Goal: Information Seeking & Learning: Learn about a topic

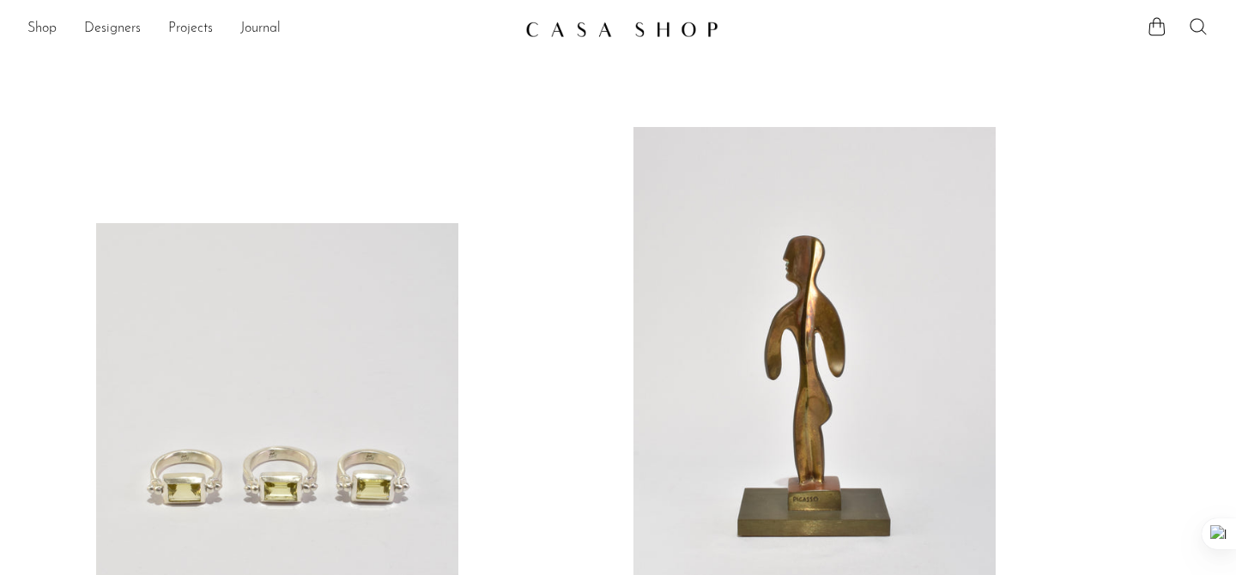
click at [1196, 27] on icon at bounding box center [1198, 26] width 21 height 21
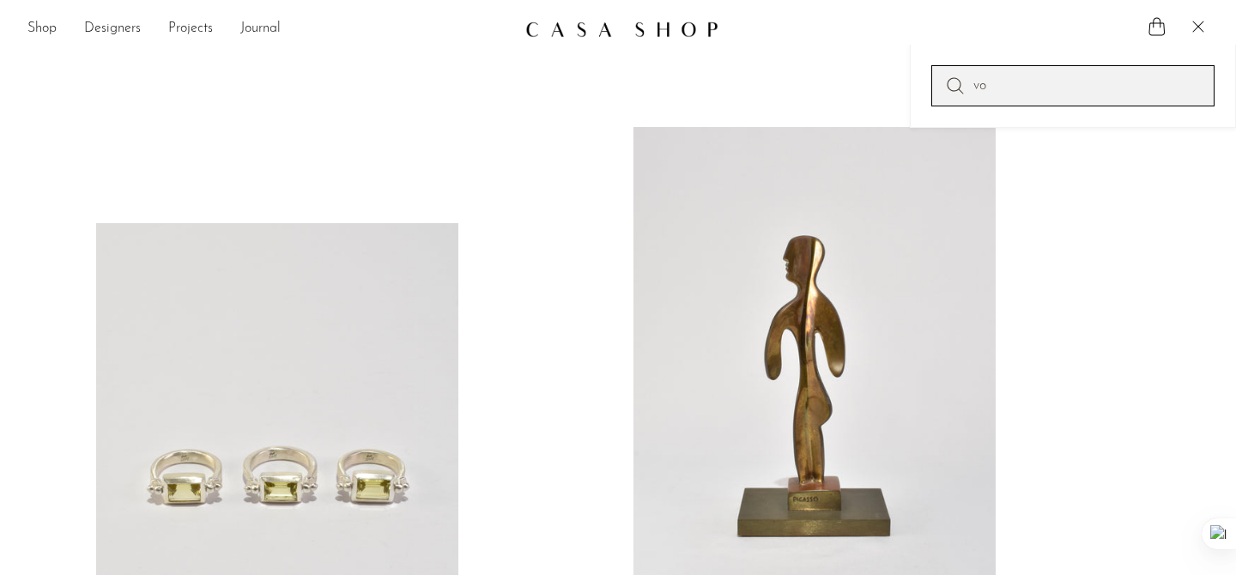
type input "v"
type input "box"
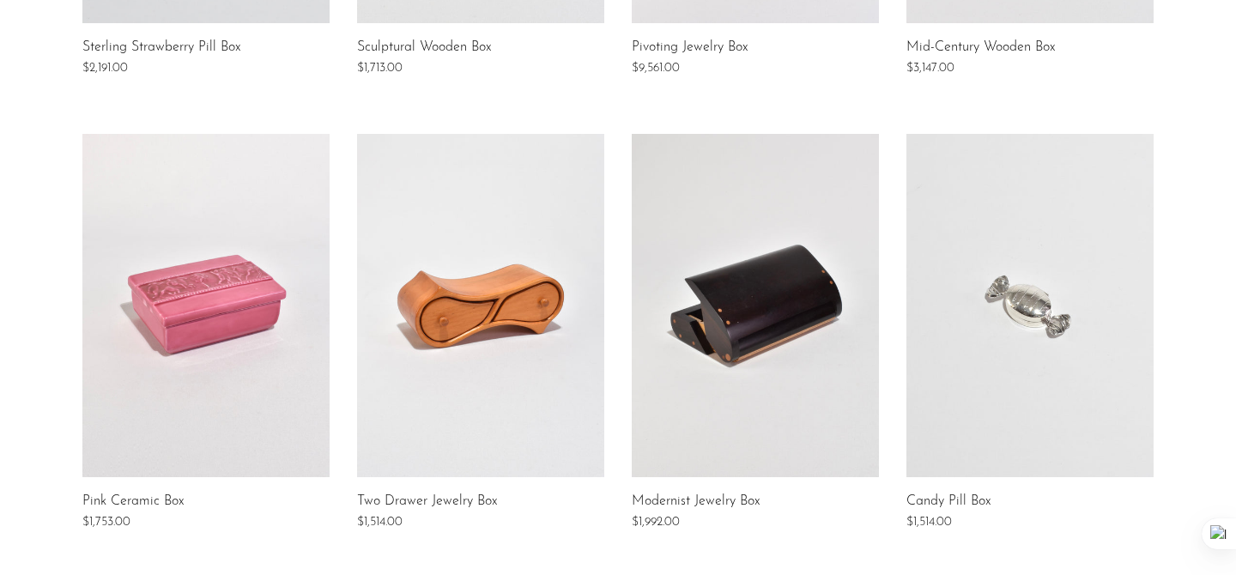
scroll to position [1117, 0]
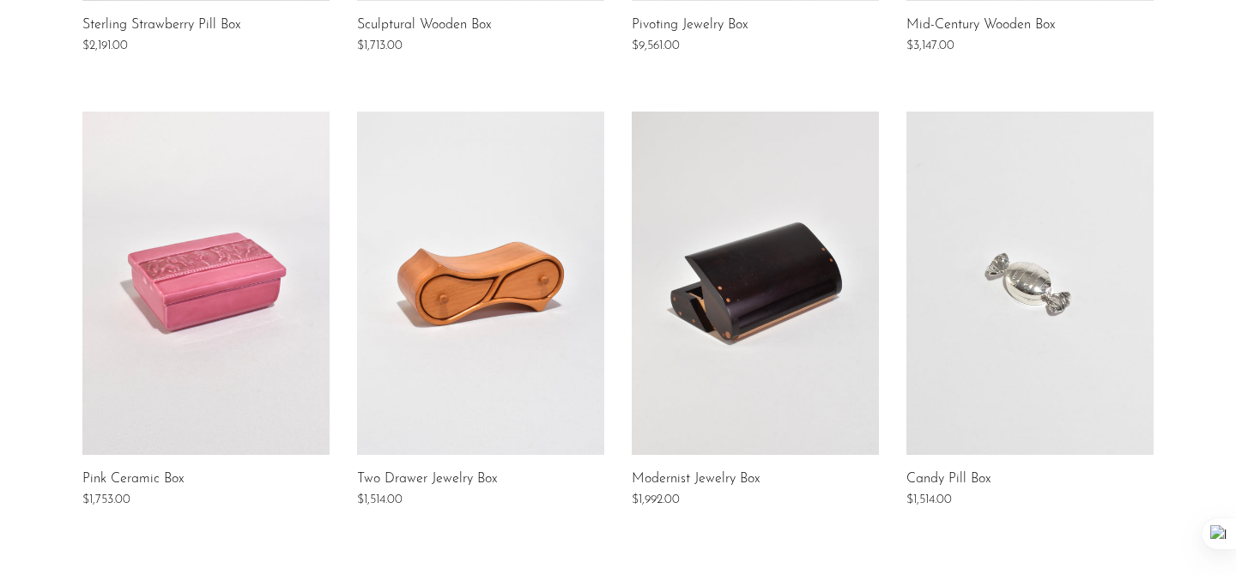
click at [993, 258] on link at bounding box center [1030, 283] width 247 height 343
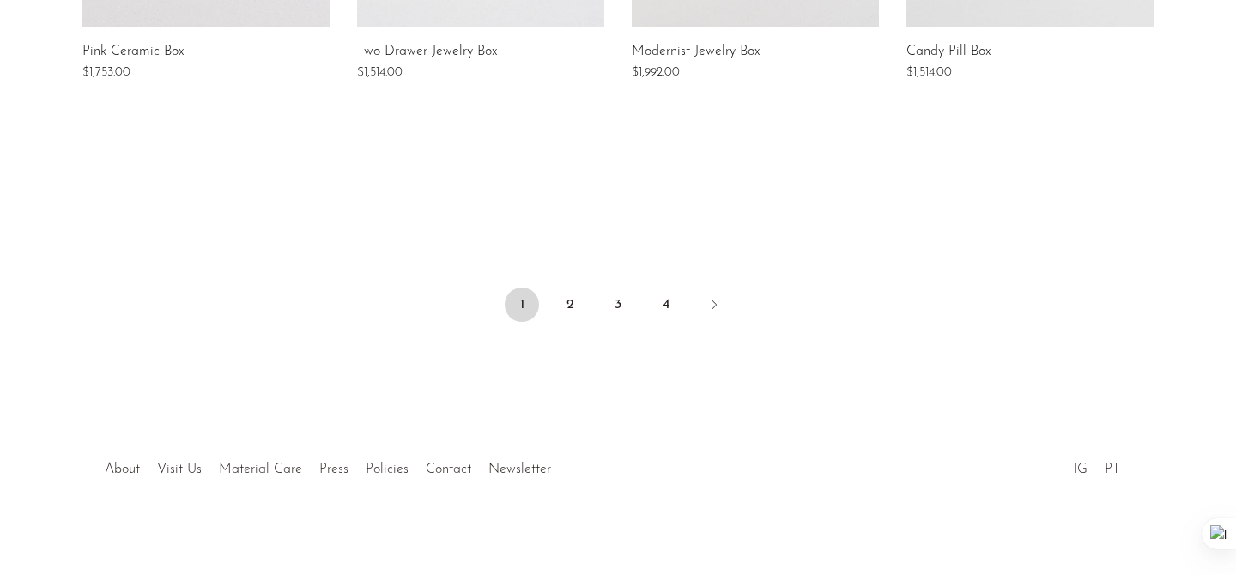
scroll to position [1553, 0]
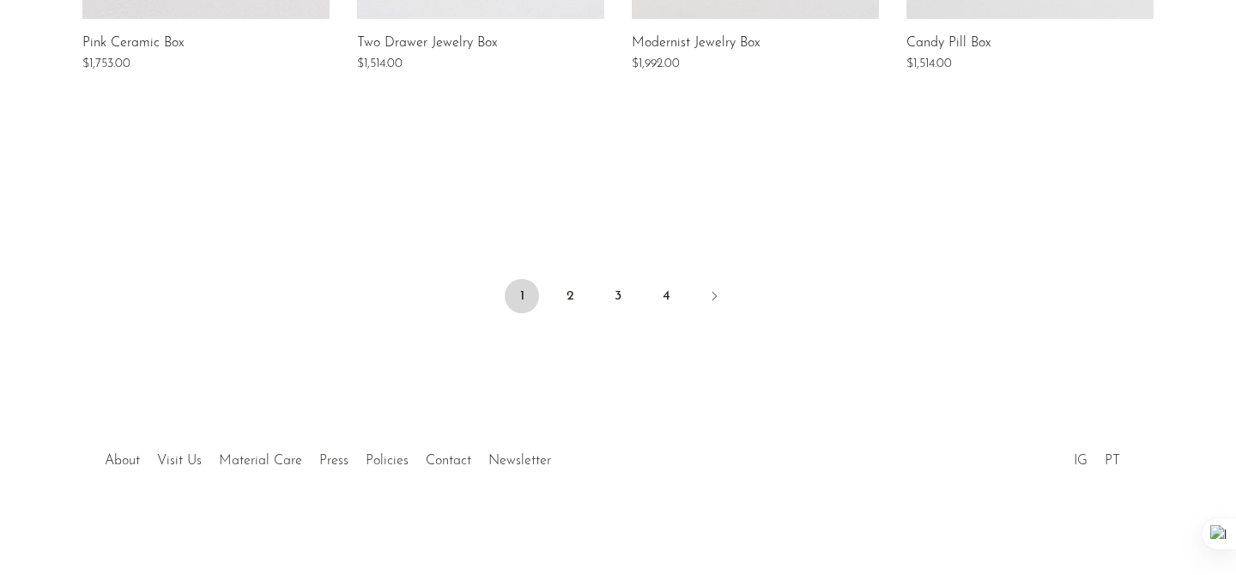
click at [697, 288] on li at bounding box center [714, 298] width 34 height 38
click at [710, 289] on icon "Next" at bounding box center [715, 296] width 14 height 14
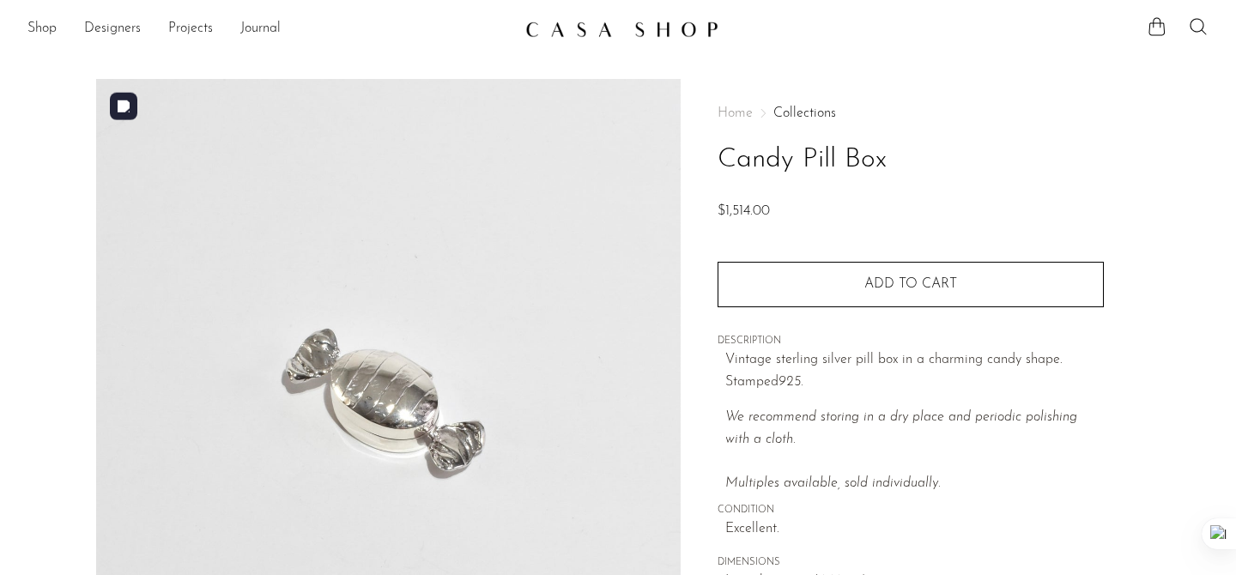
scroll to position [6109, 0]
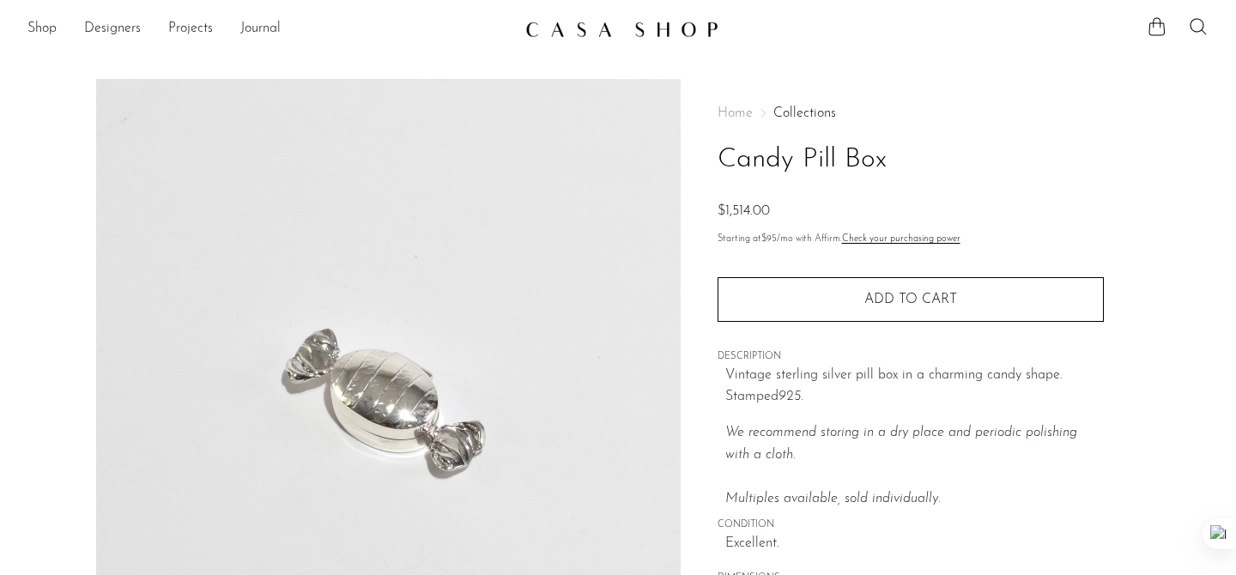
click at [1165, 175] on article "Candy Pill Box $1,514.00" at bounding box center [618, 483] width 1099 height 809
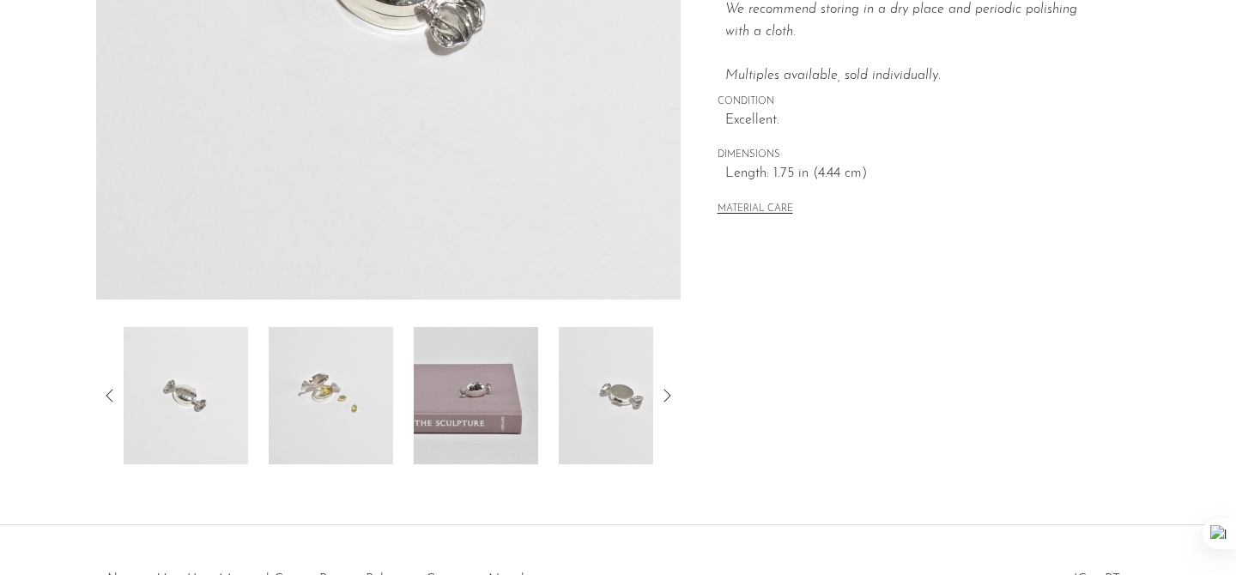
scroll to position [543, 0]
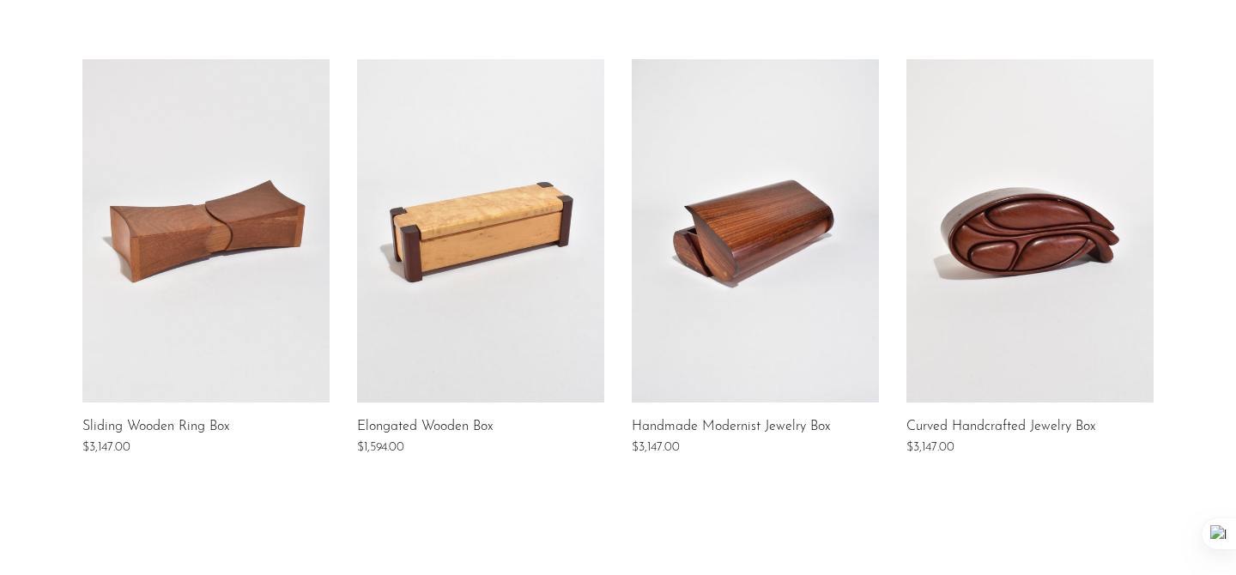
scroll to position [1553, 0]
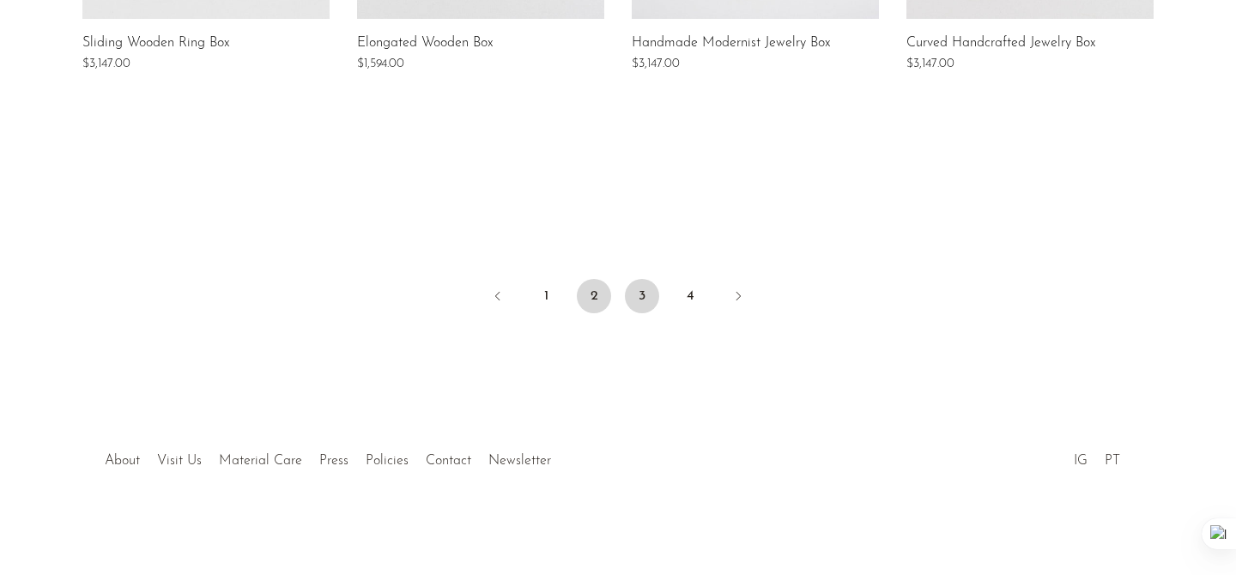
click at [640, 288] on link "3" at bounding box center [642, 296] width 34 height 34
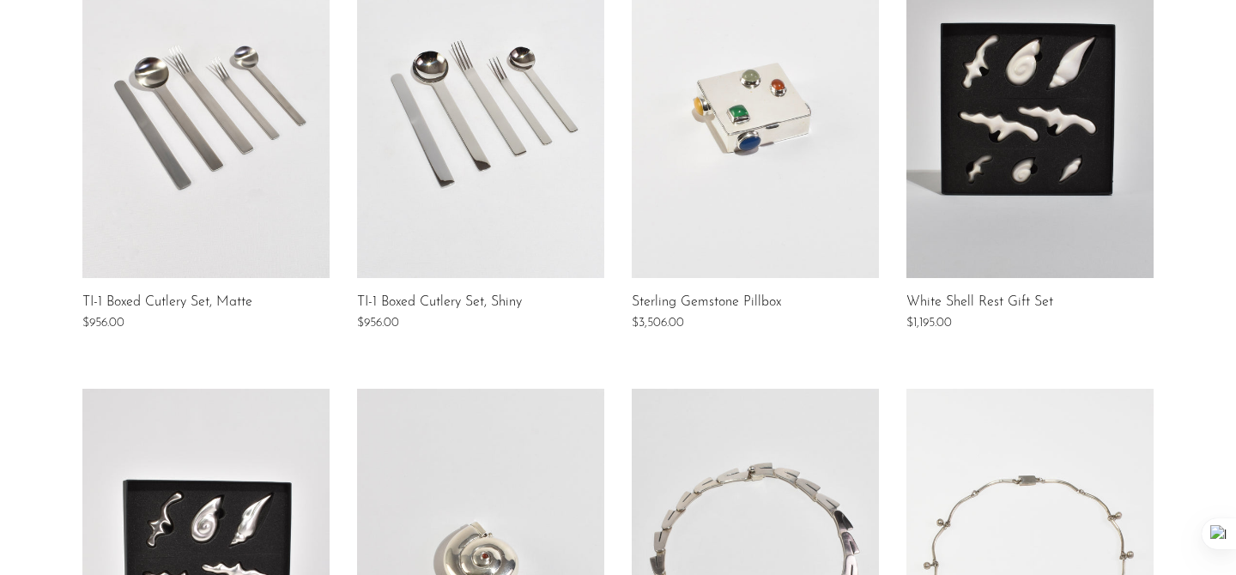
scroll to position [382, 0]
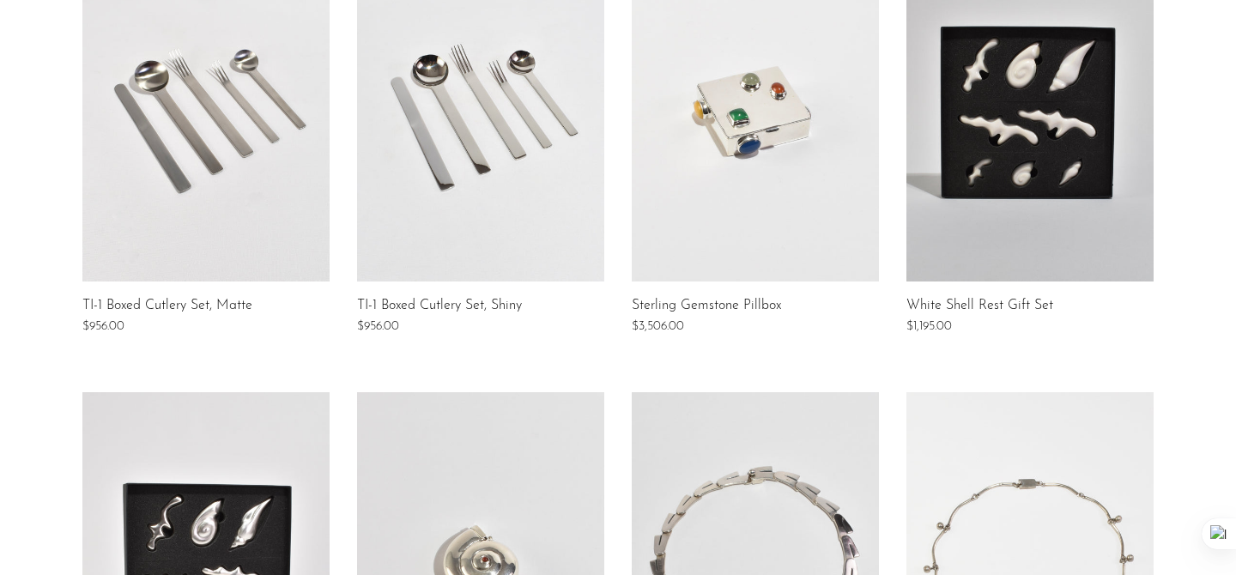
click at [729, 119] on link at bounding box center [755, 109] width 247 height 343
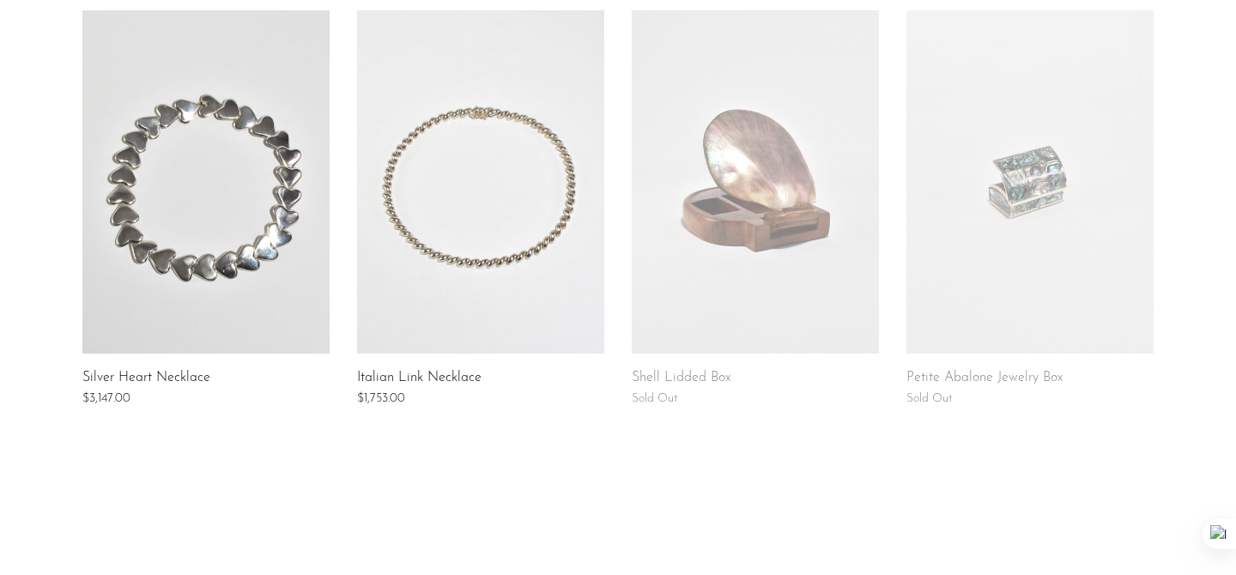
scroll to position [1497, 0]
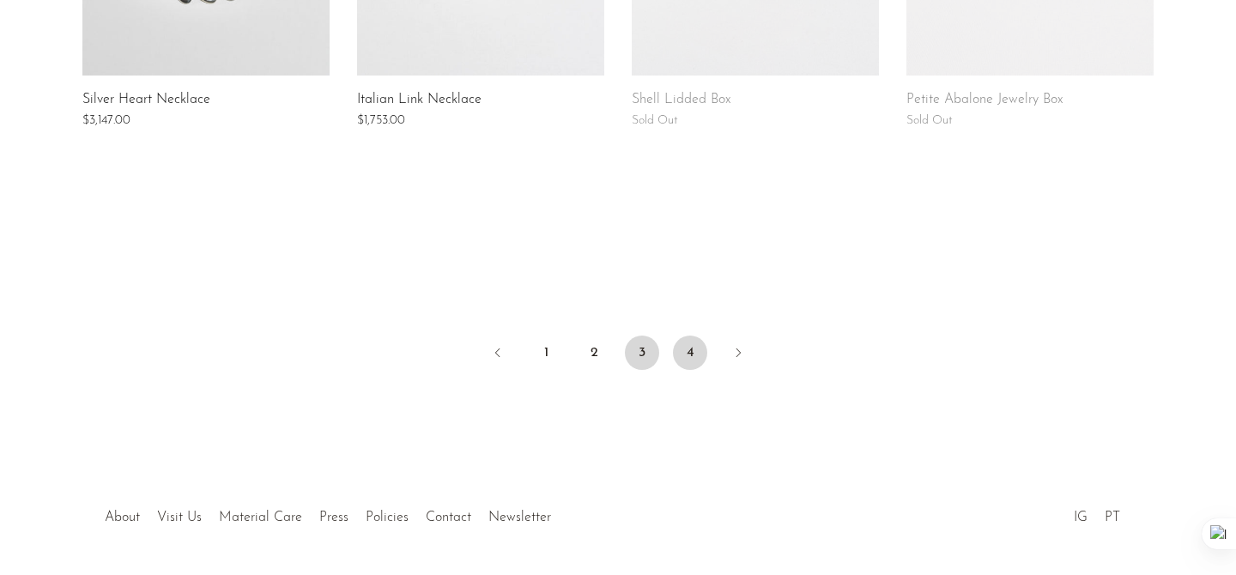
click at [691, 348] on link "4" at bounding box center [690, 353] width 34 height 34
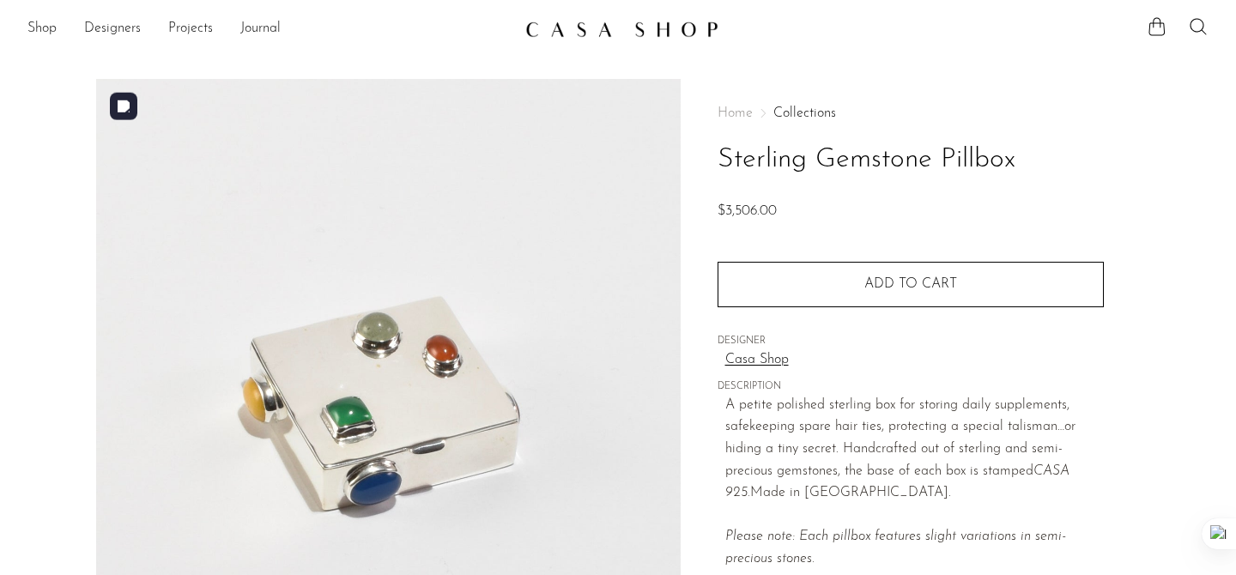
scroll to position [6109, 0]
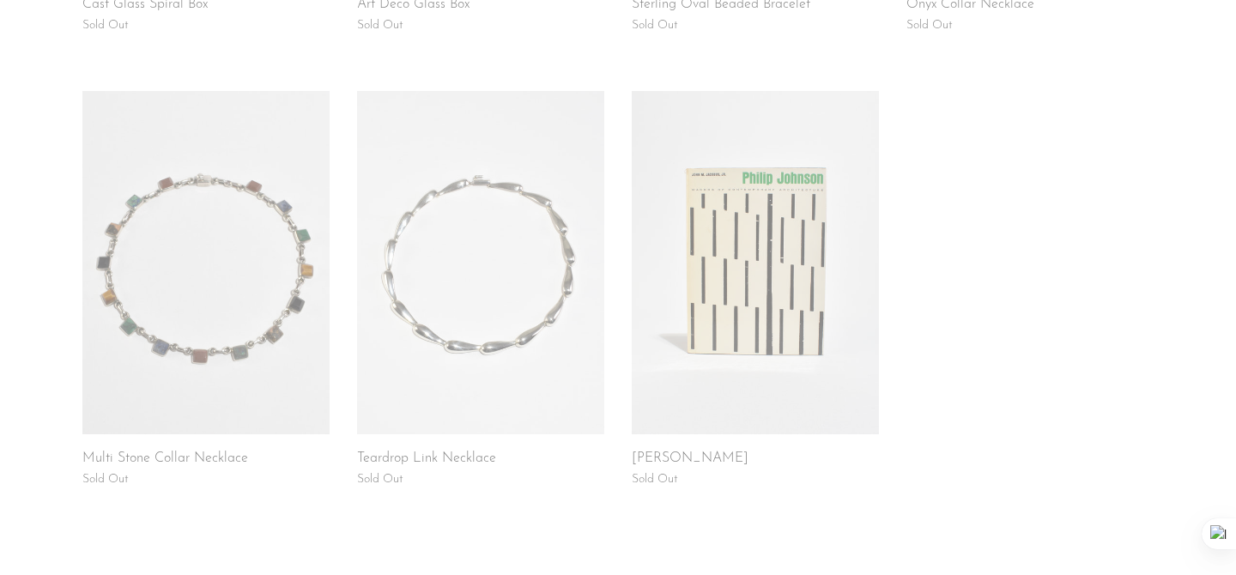
scroll to position [1182, 0]
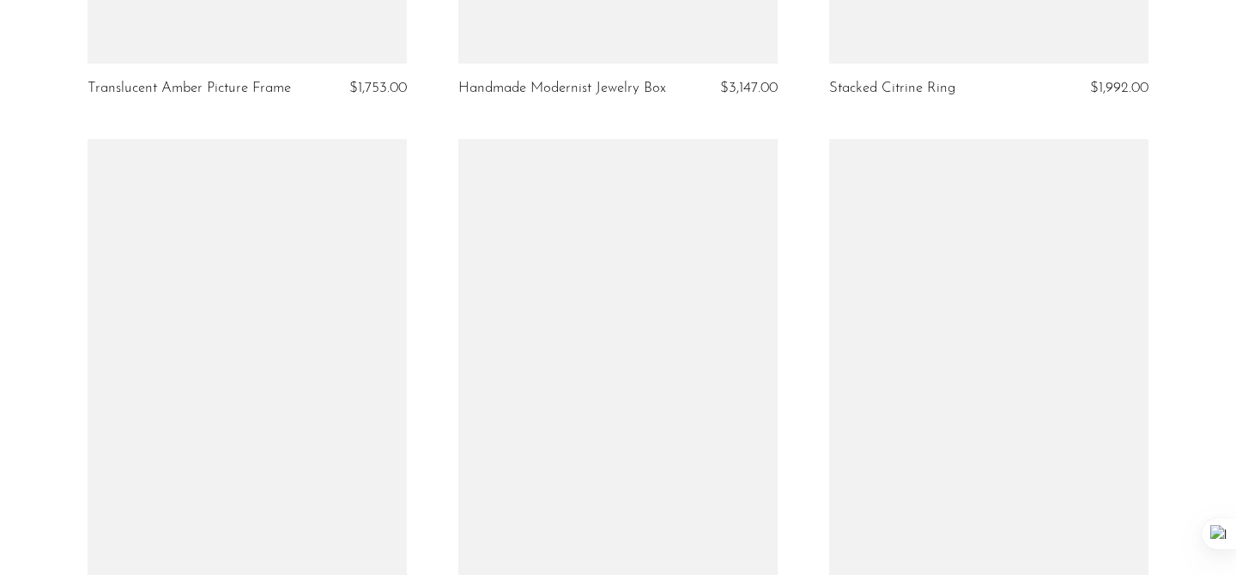
scroll to position [6323, 0]
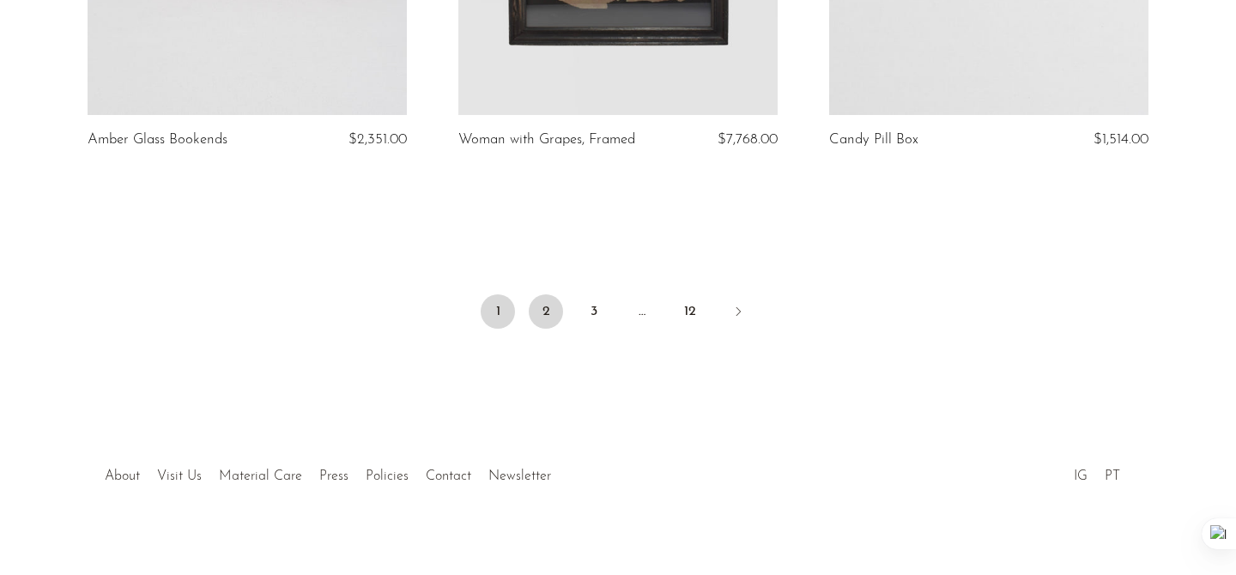
click at [562, 295] on link "2" at bounding box center [546, 312] width 34 height 34
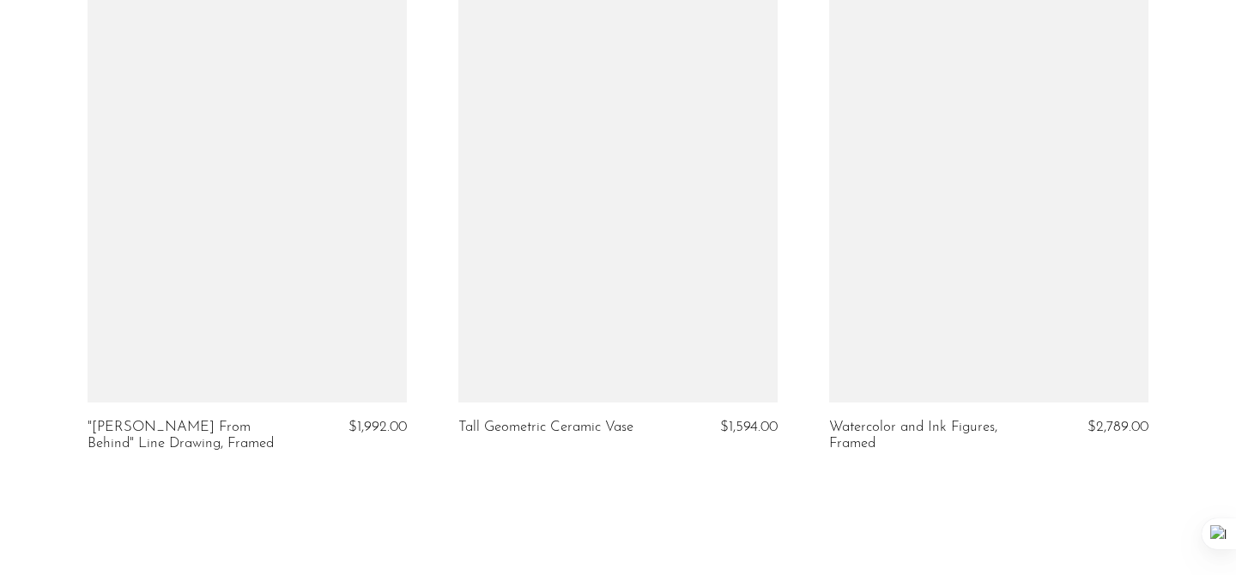
scroll to position [6307, 0]
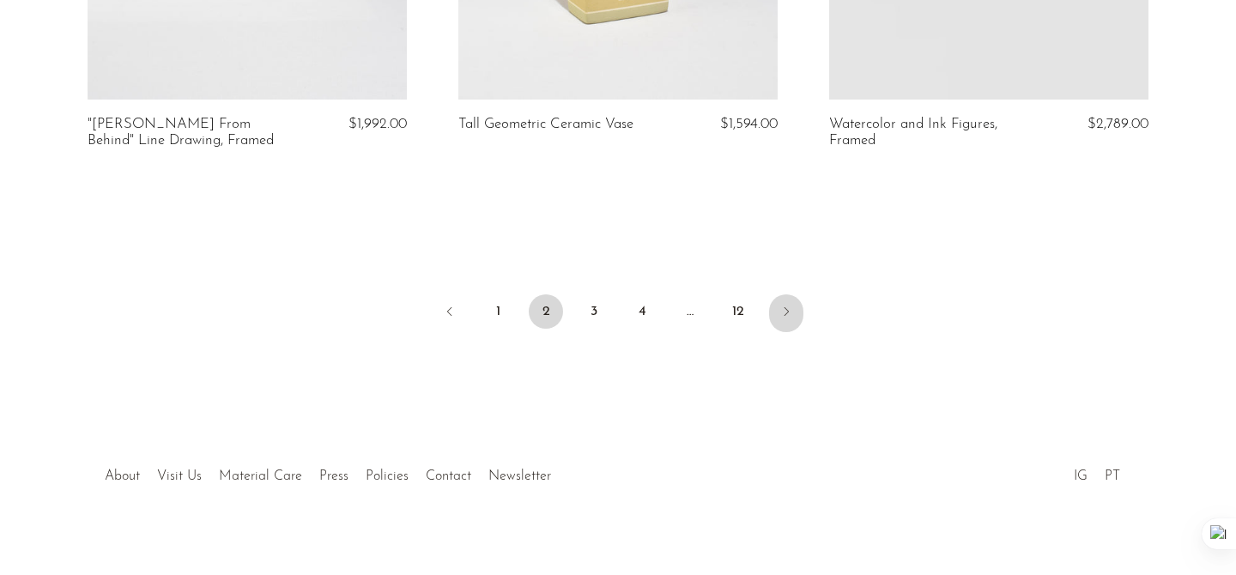
click at [793, 295] on link "Next" at bounding box center [786, 314] width 34 height 38
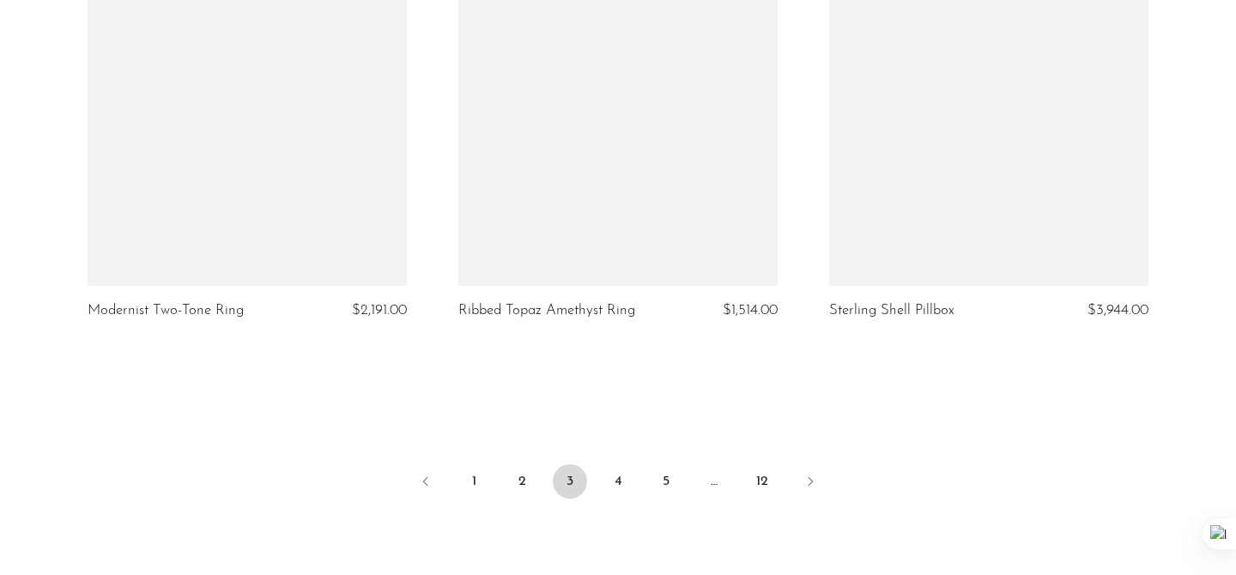
scroll to position [6163, 0]
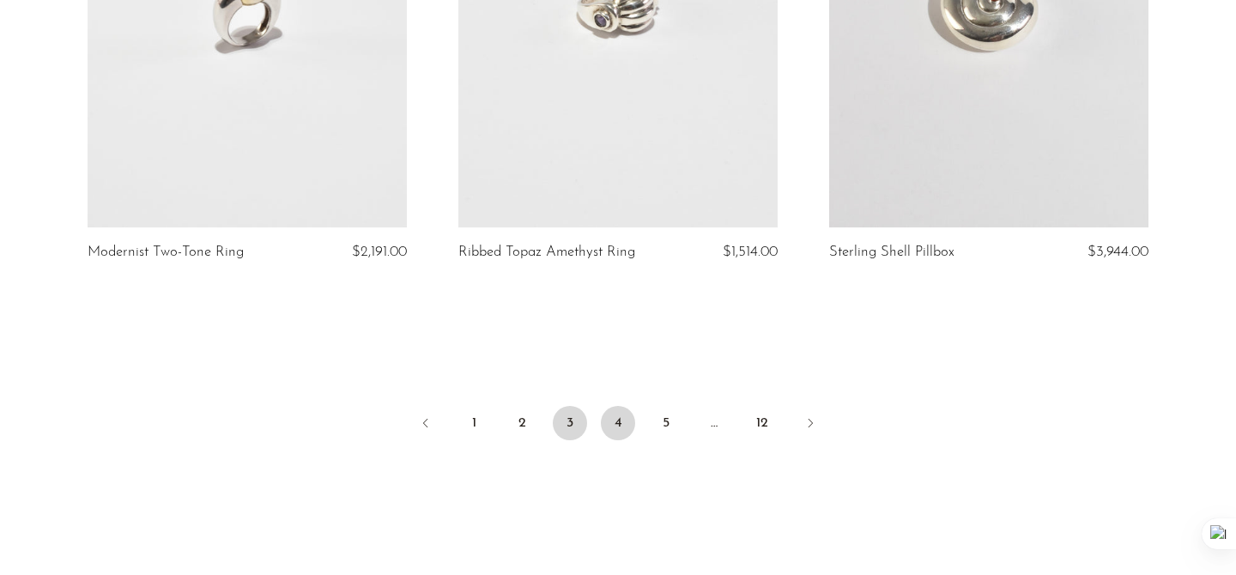
click at [622, 422] on link "4" at bounding box center [618, 423] width 34 height 34
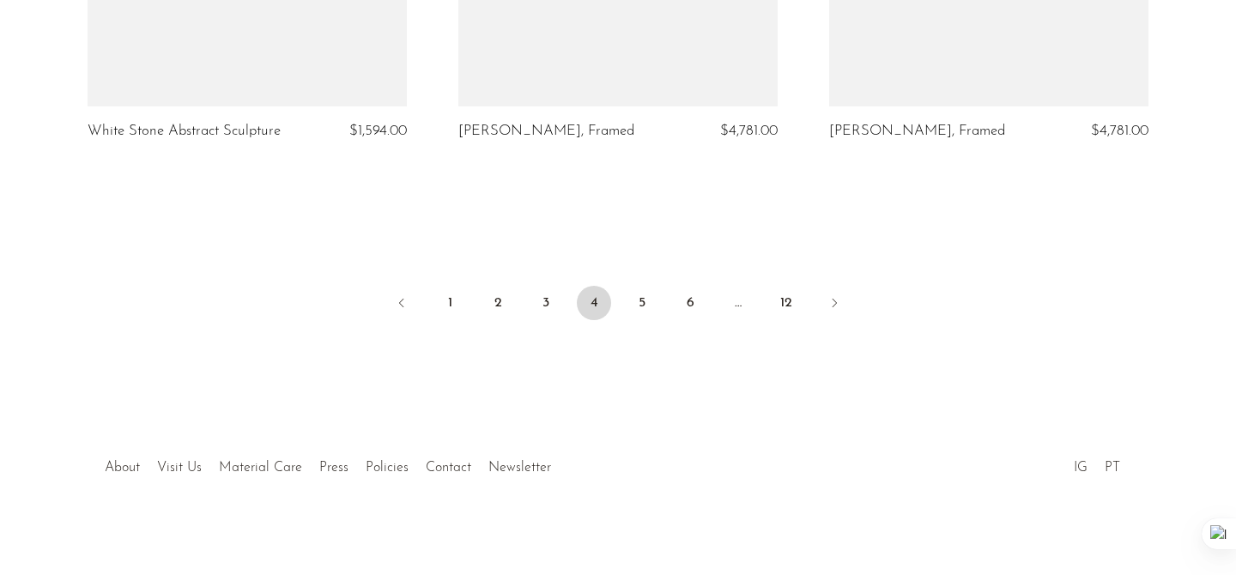
scroll to position [6307, 0]
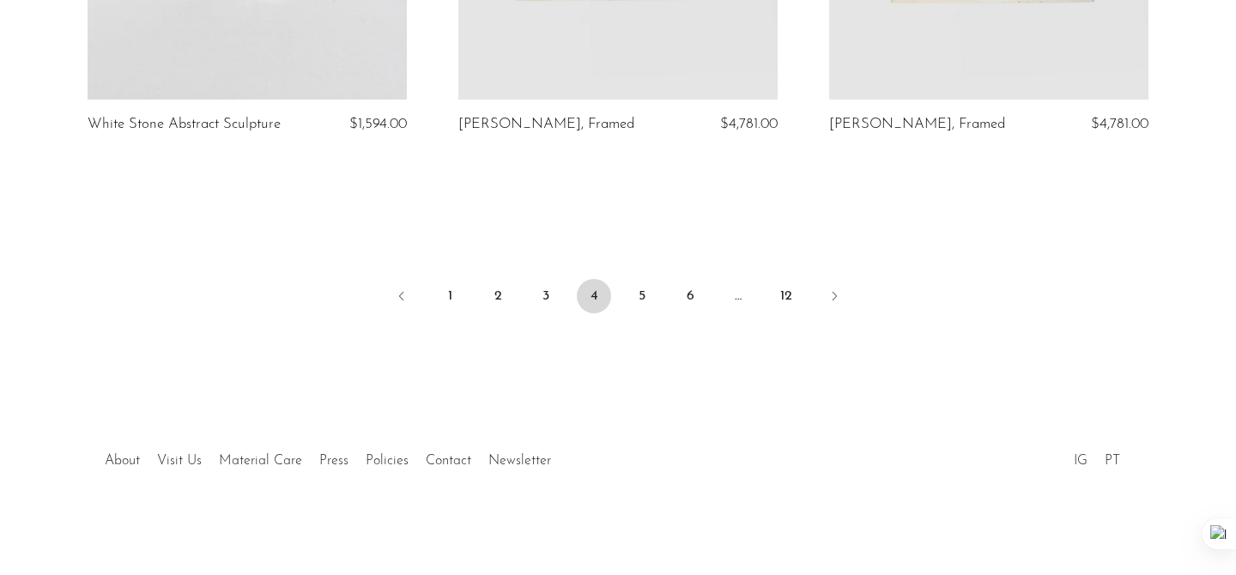
click at [625, 289] on li "5" at bounding box center [642, 298] width 34 height 38
click at [641, 294] on link "5" at bounding box center [642, 296] width 34 height 34
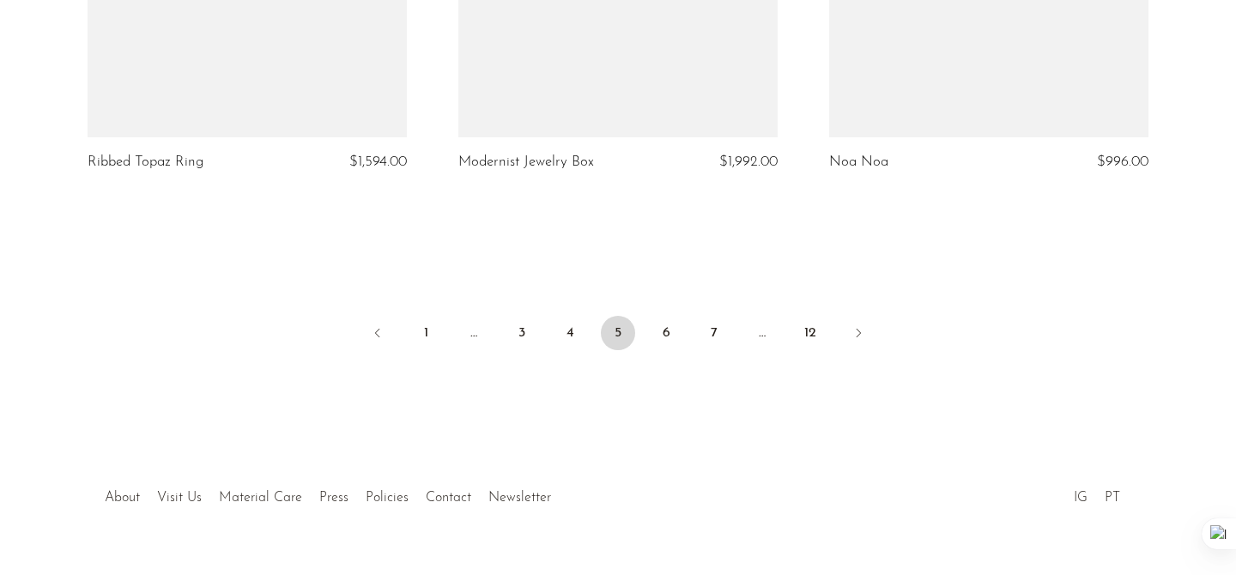
scroll to position [6224, 0]
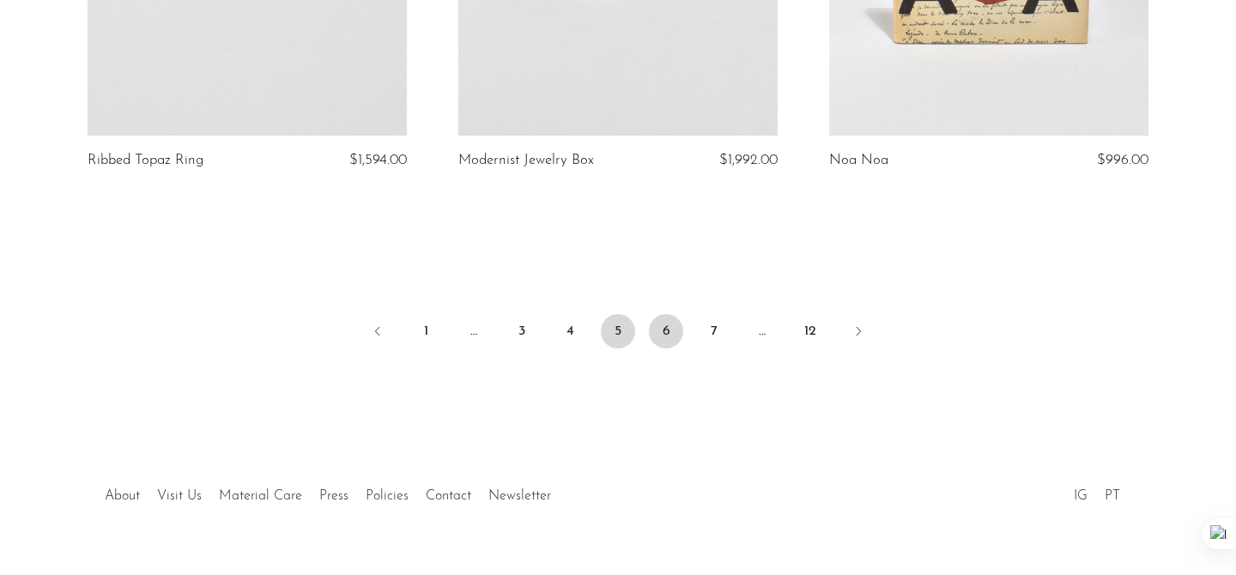
click at [667, 333] on link "6" at bounding box center [666, 331] width 34 height 34
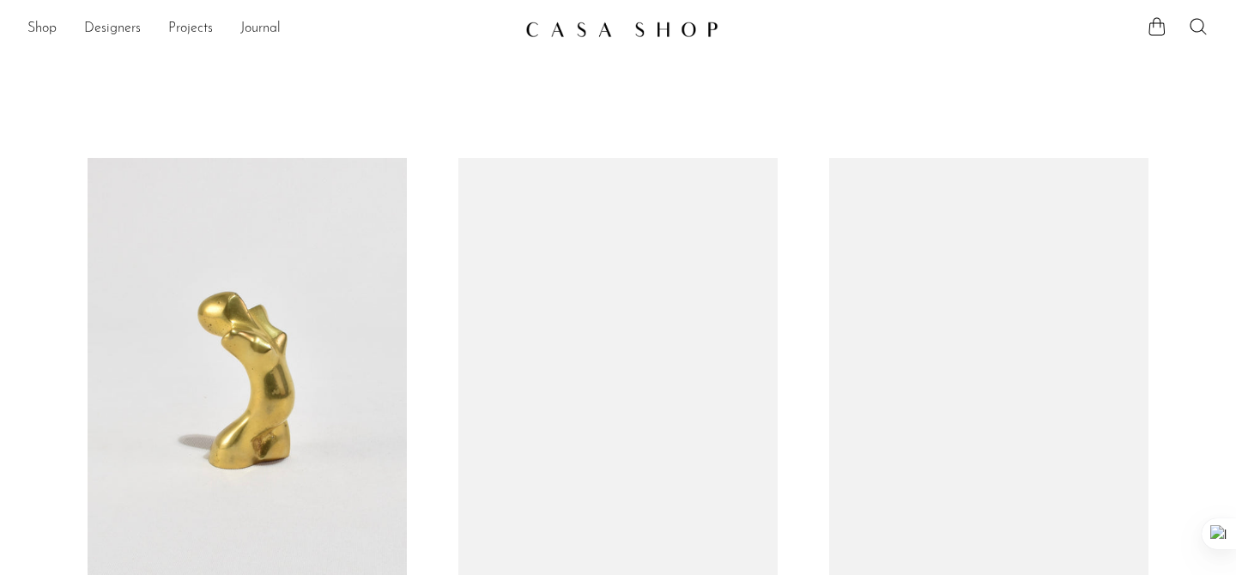
scroll to position [6109, 0]
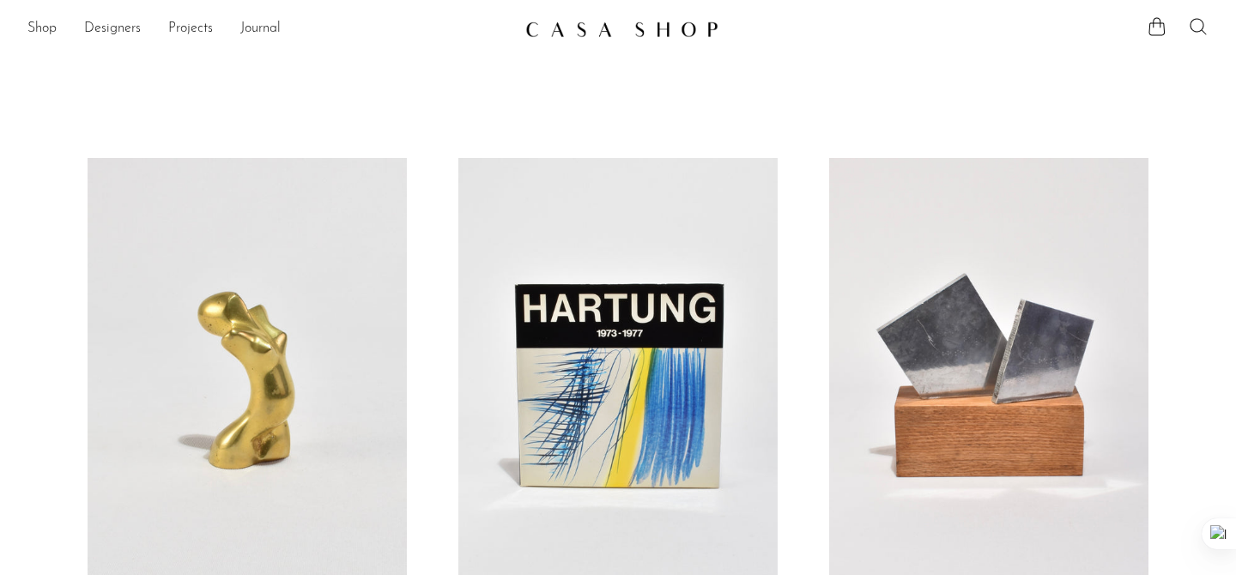
click at [1191, 25] on icon at bounding box center [1198, 26] width 16 height 16
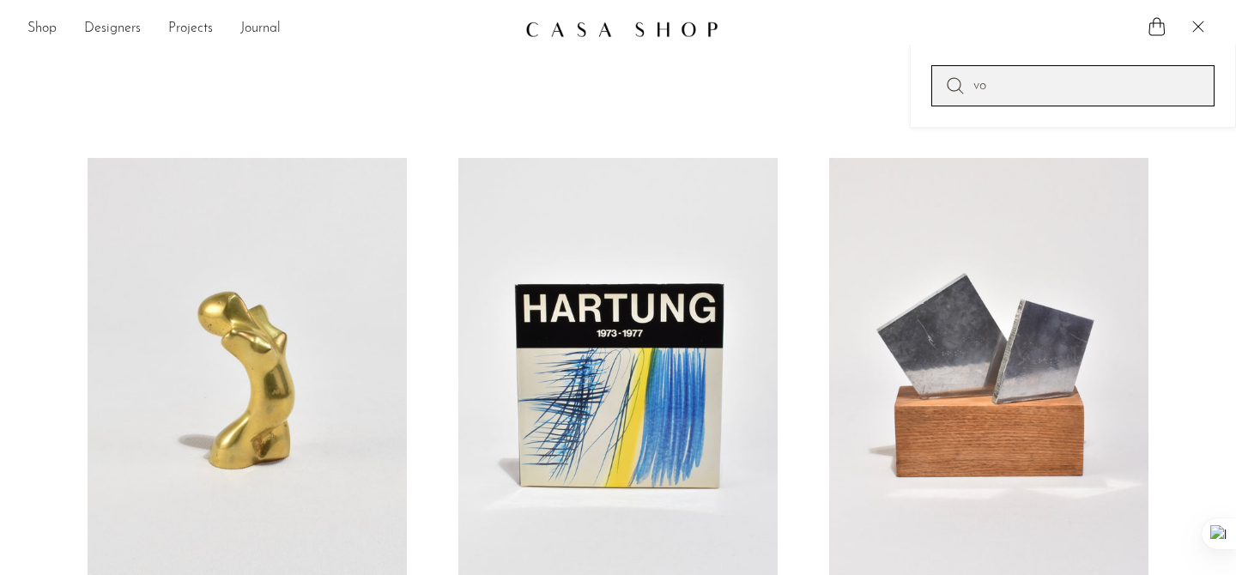
type input "v"
type input "box"
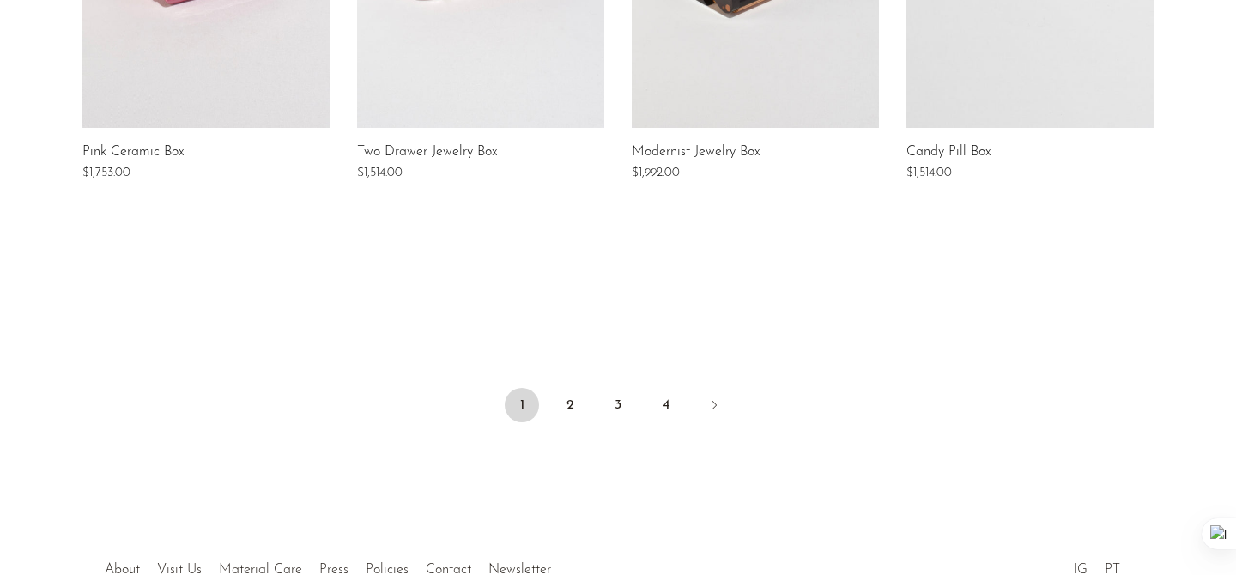
scroll to position [1446, 0]
click at [557, 402] on link "2" at bounding box center [570, 403] width 34 height 34
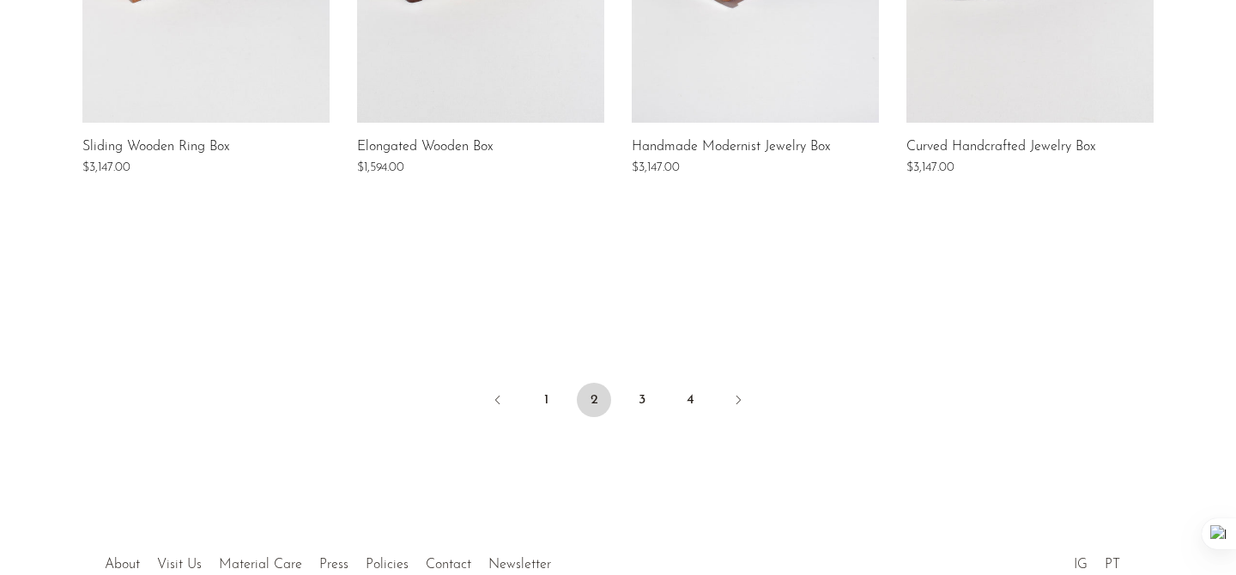
scroll to position [1553, 0]
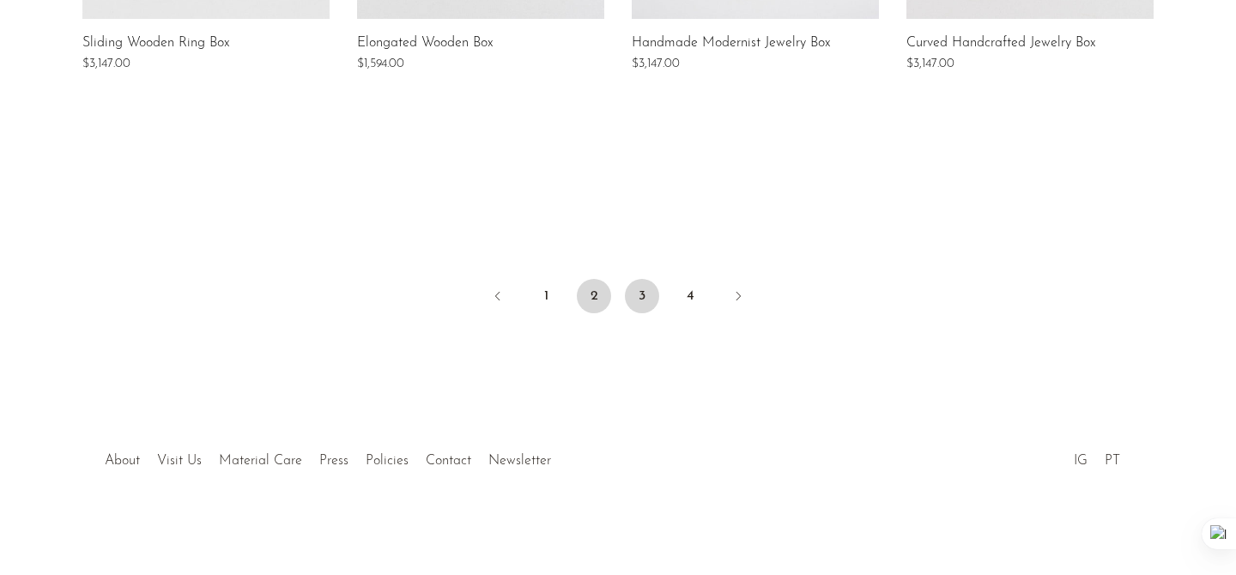
click at [636, 302] on link "3" at bounding box center [642, 296] width 34 height 34
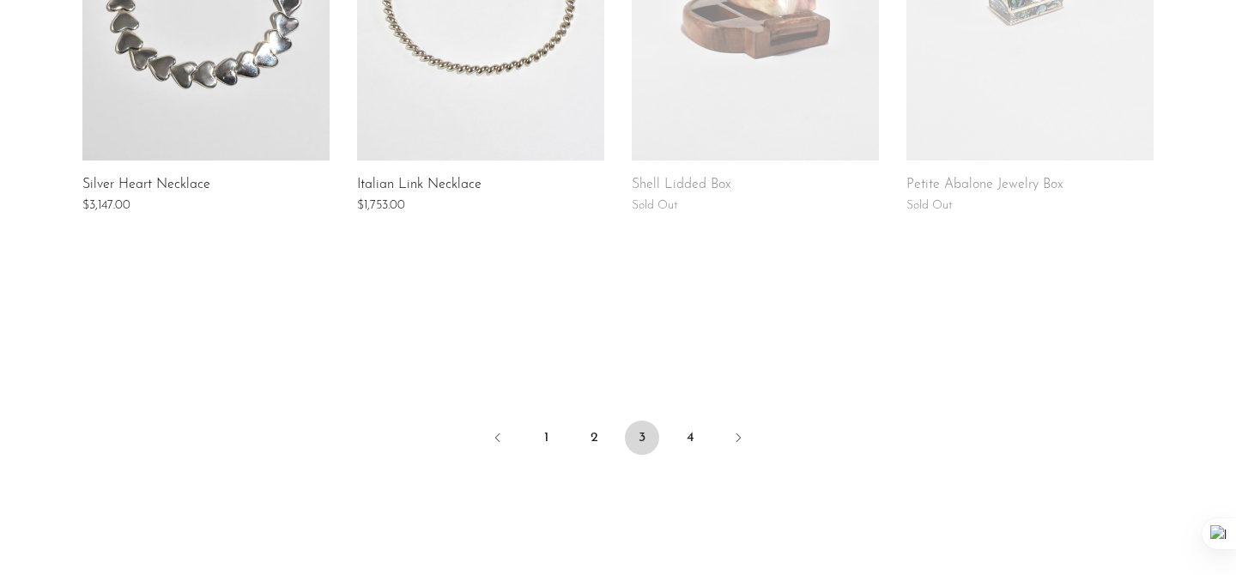
scroll to position [1284, 0]
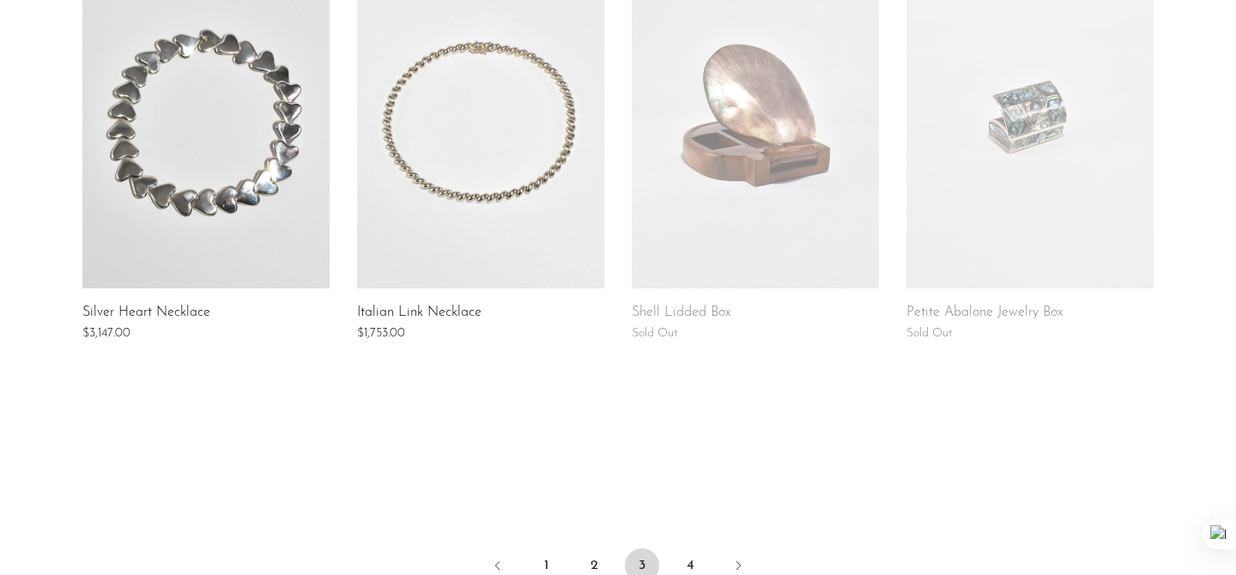
click at [728, 147] on link at bounding box center [755, 116] width 247 height 343
click at [642, 190] on link at bounding box center [755, 116] width 247 height 343
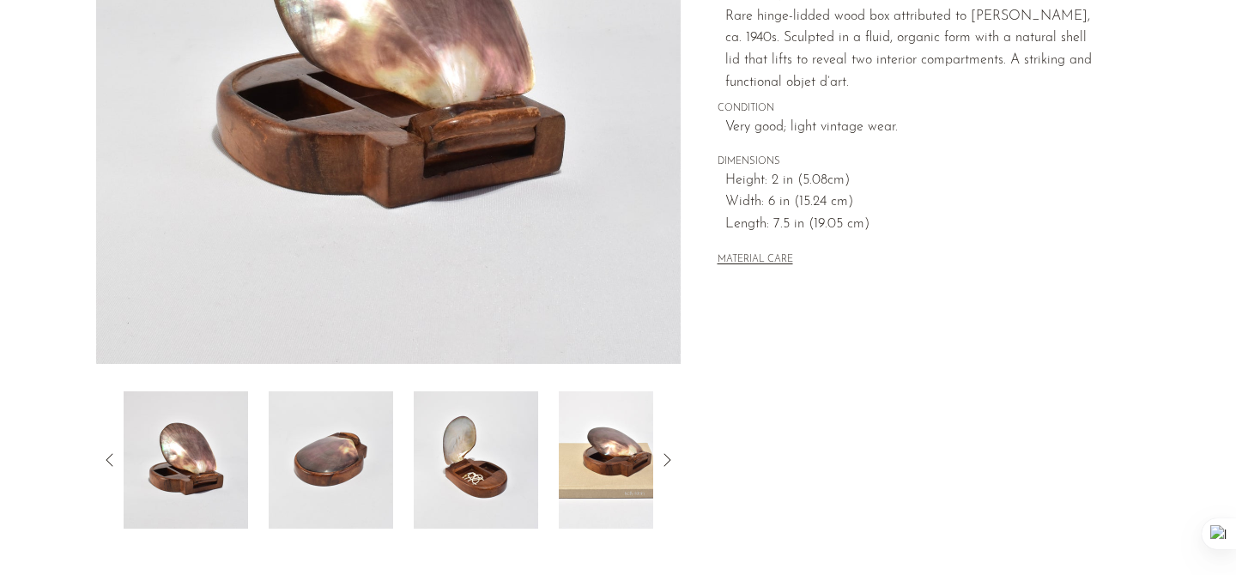
scroll to position [435, 0]
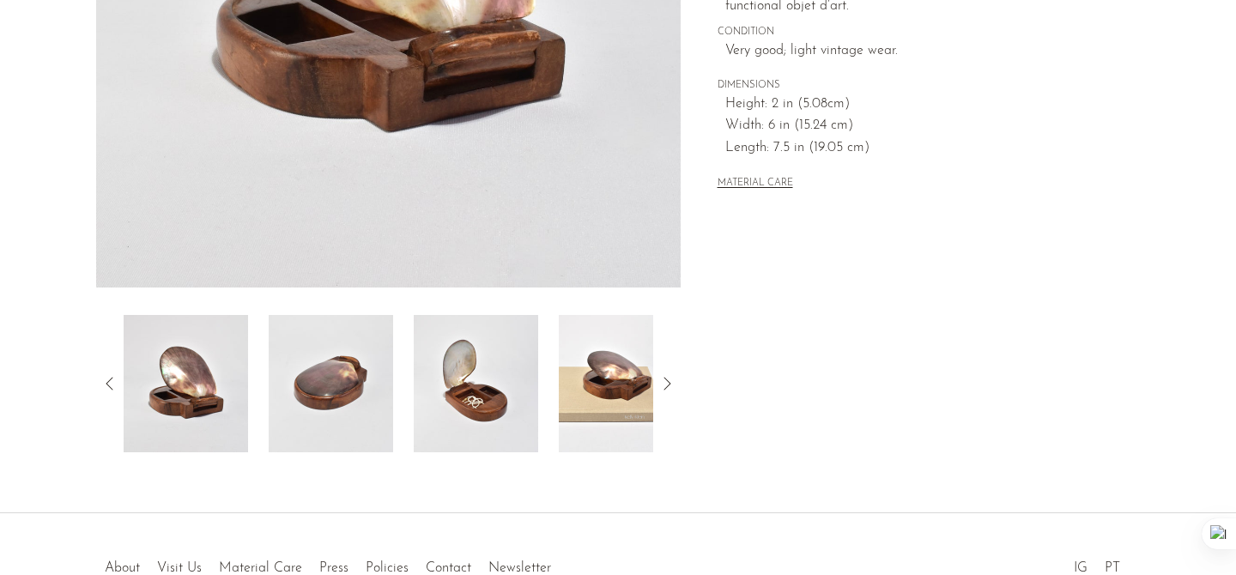
click at [321, 391] on img at bounding box center [331, 383] width 125 height 137
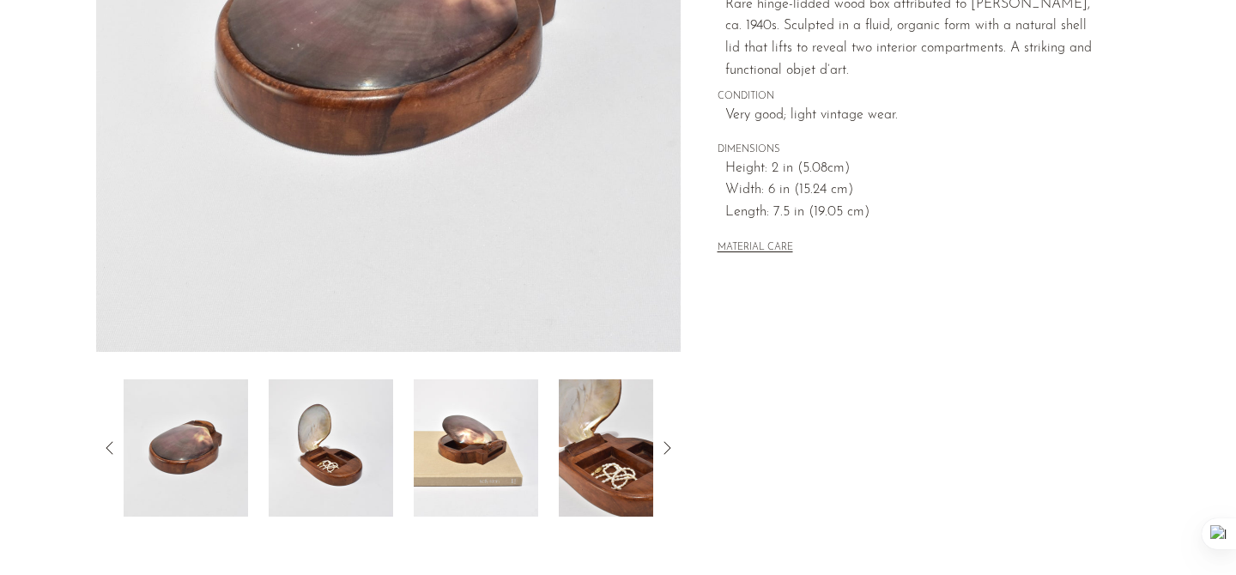
scroll to position [364, 0]
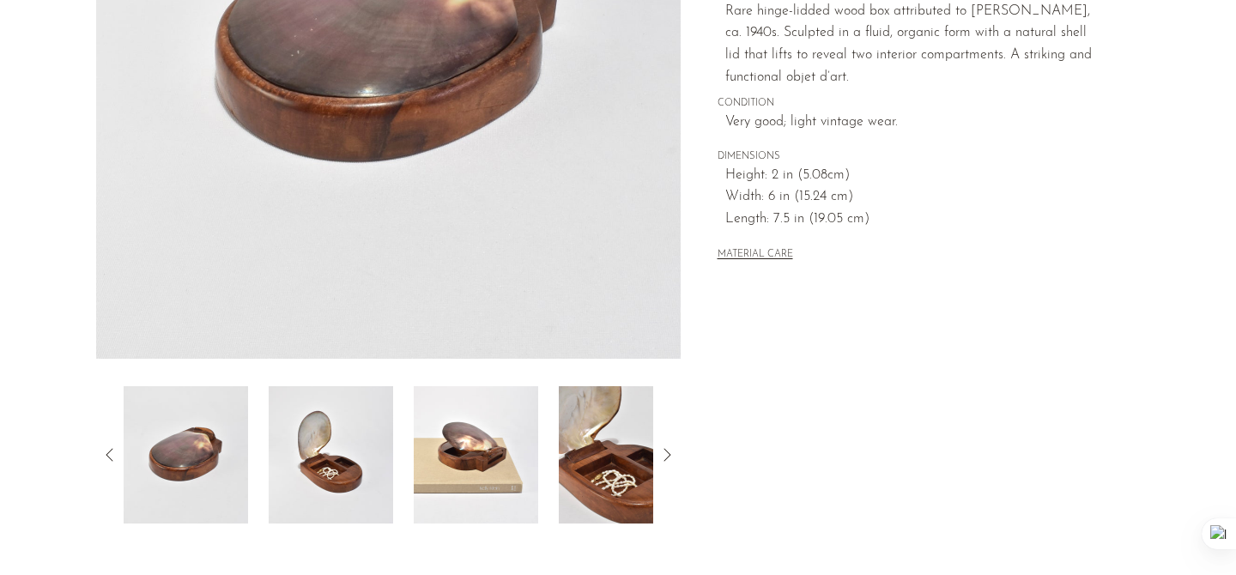
click at [341, 440] on img at bounding box center [331, 454] width 125 height 137
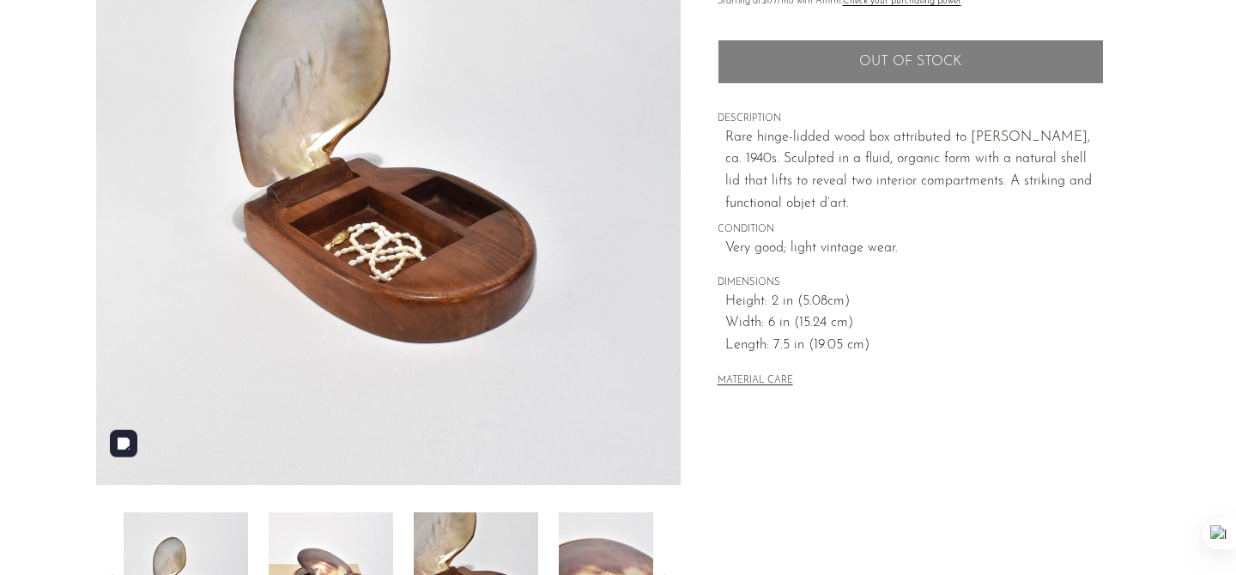
scroll to position [261, 0]
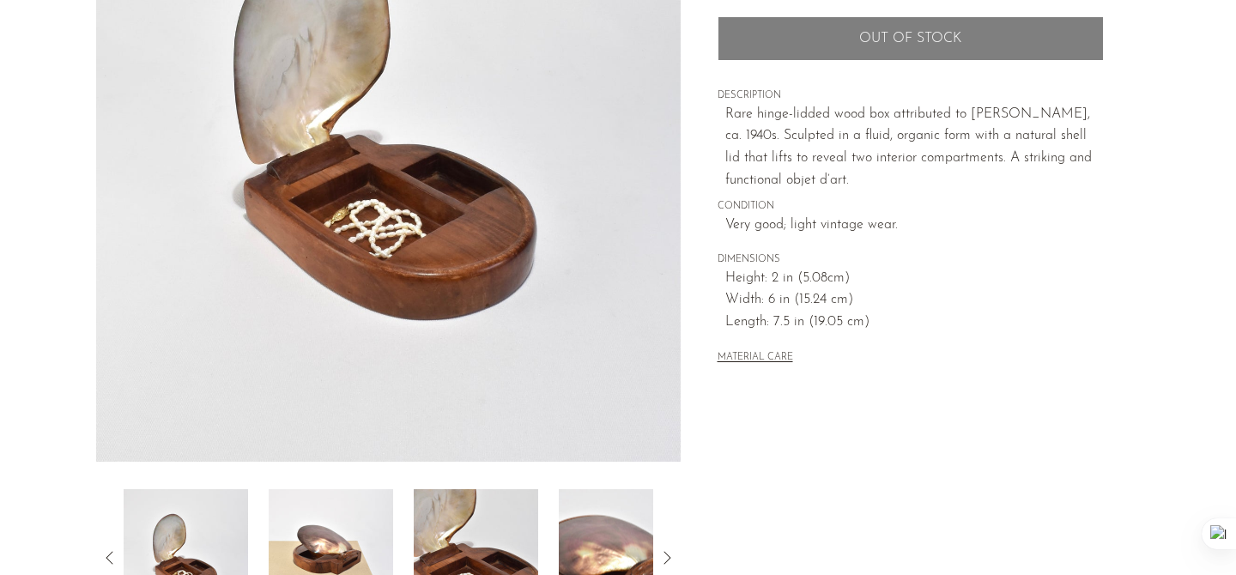
click at [455, 535] on img at bounding box center [476, 557] width 125 height 137
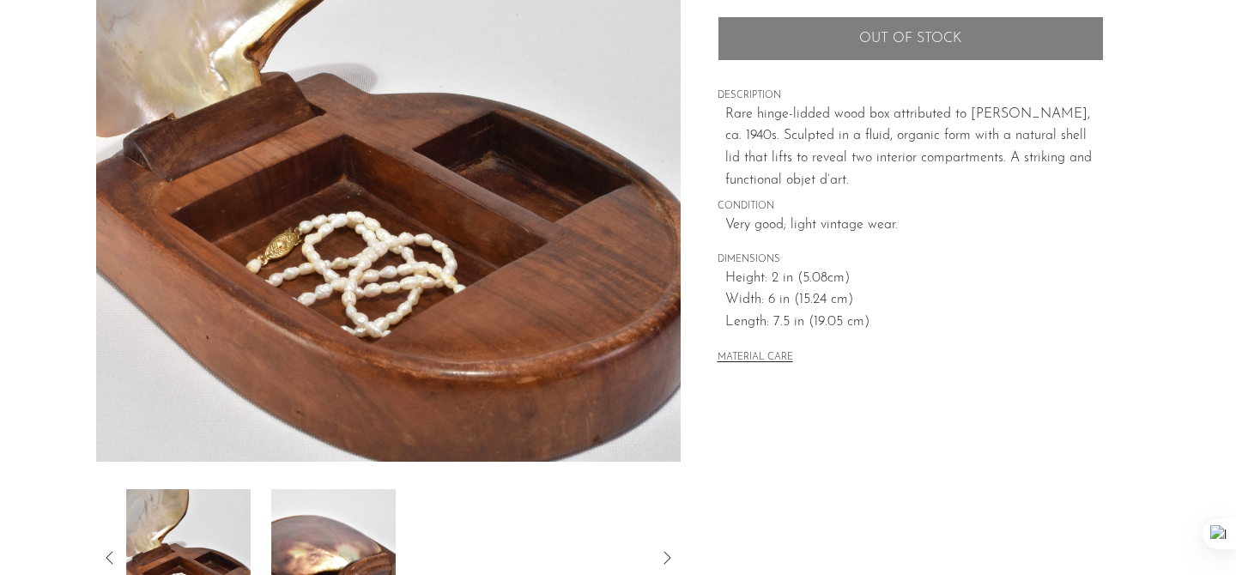
click at [498, 538] on div at bounding box center [389, 557] width 530 height 137
click at [325, 541] on img at bounding box center [331, 557] width 125 height 137
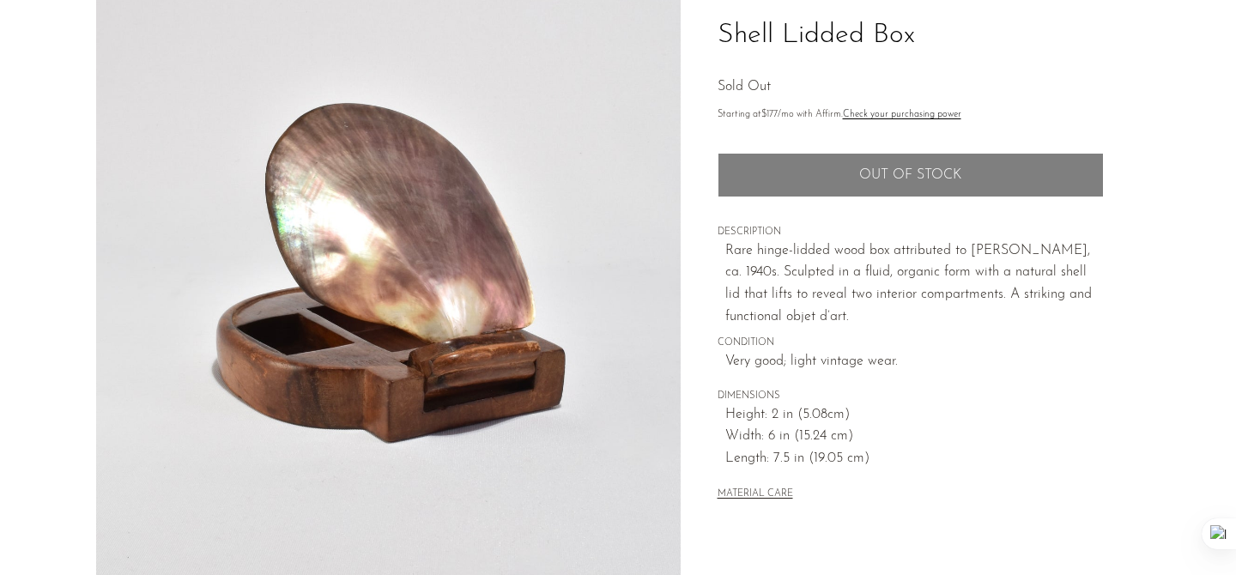
scroll to position [125, 0]
drag, startPoint x: 722, startPoint y: 245, endPoint x: 884, endPoint y: 313, distance: 175.4
type textarea "Rare hinge-lidded wood box attributed to [PERSON_NAME], ca. 1940s. Sculpted in …"
click at [884, 313] on div "Home Collections Shell Lidded Box Sold Out Starting at $177 /mo with Affirm. Ch…" at bounding box center [911, 243] width 386 height 578
copy p "Rare hinge-lidded wood box attributed to [PERSON_NAME], ca. 1940s. Sculpted in …"
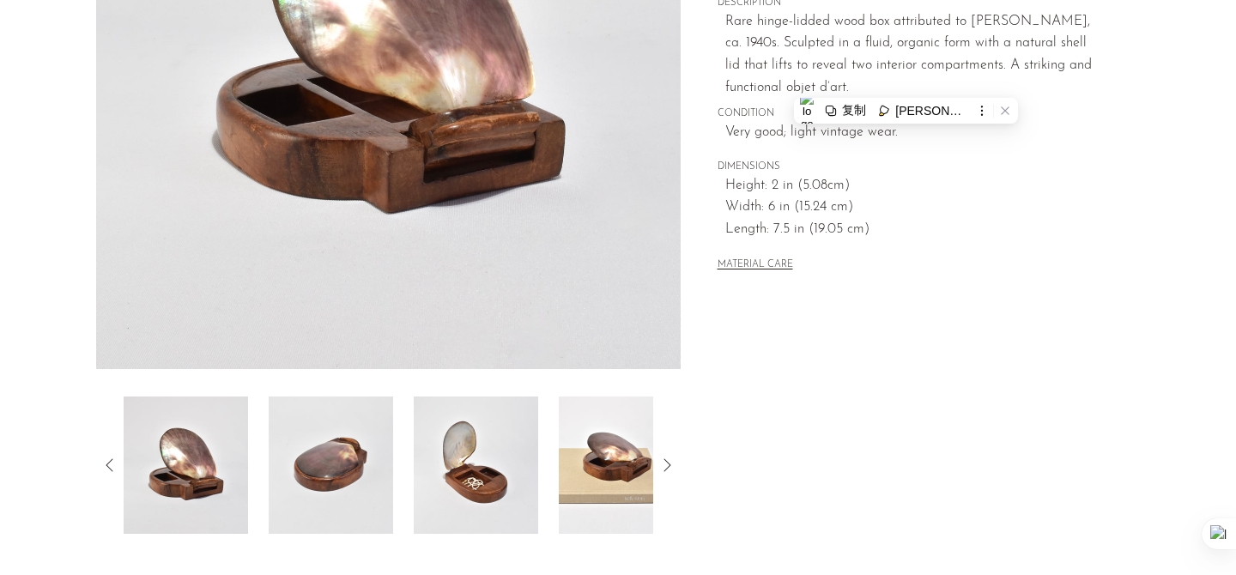
scroll to position [352, 0]
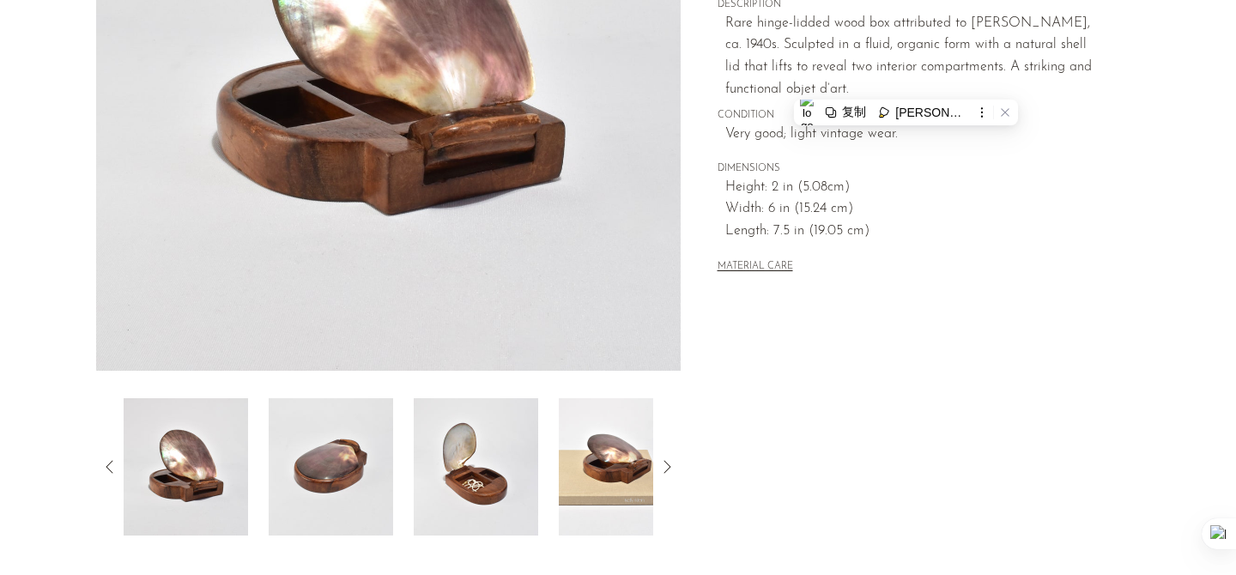
click at [483, 426] on img at bounding box center [476, 466] width 125 height 137
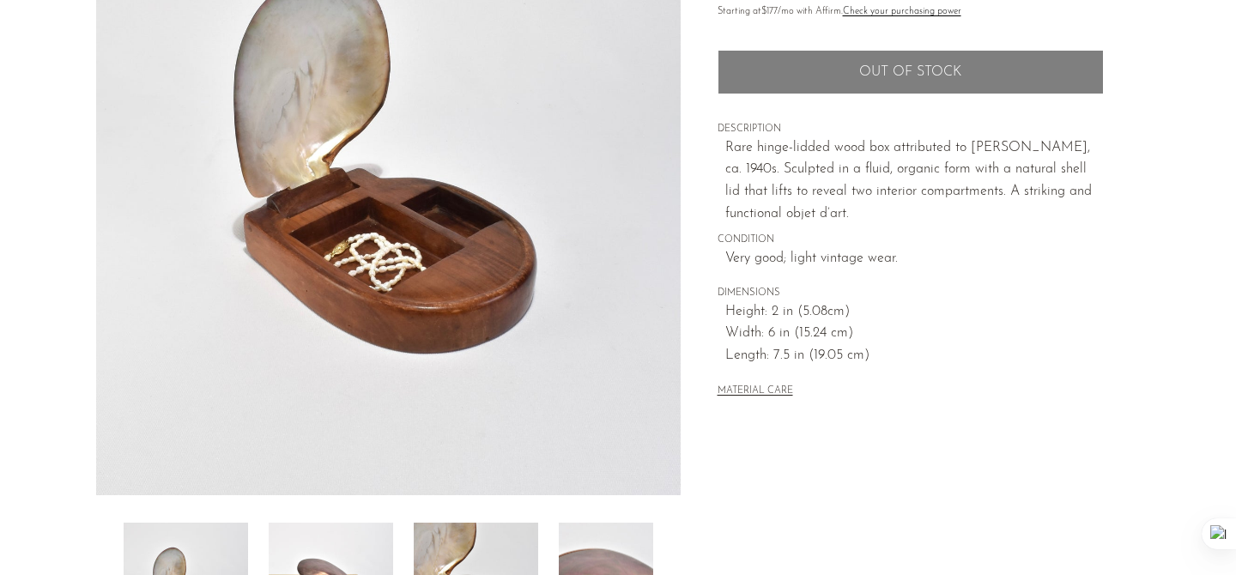
scroll to position [0, 0]
